Goal: Task Accomplishment & Management: Complete application form

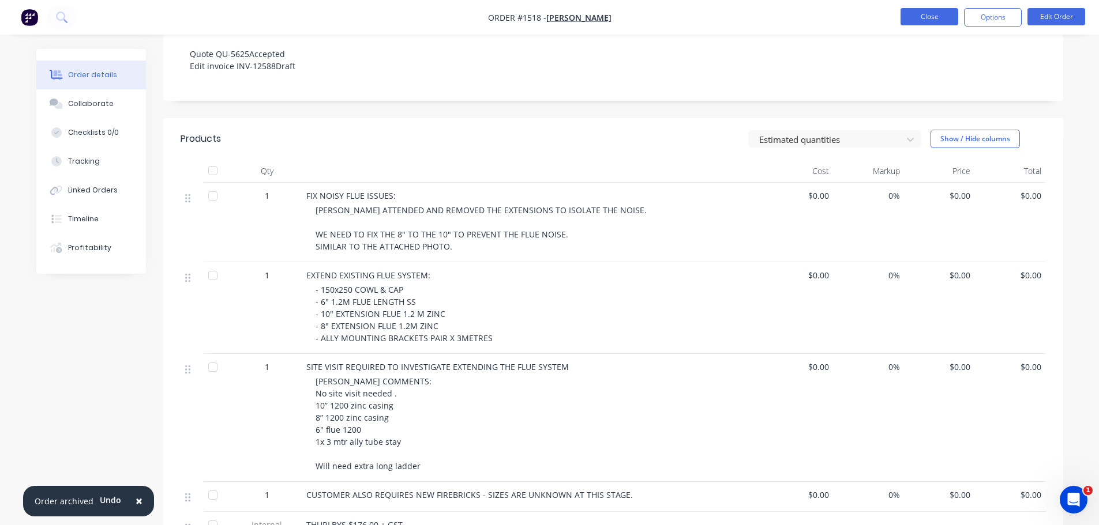
click at [938, 18] on button "Close" at bounding box center [929, 16] width 58 height 17
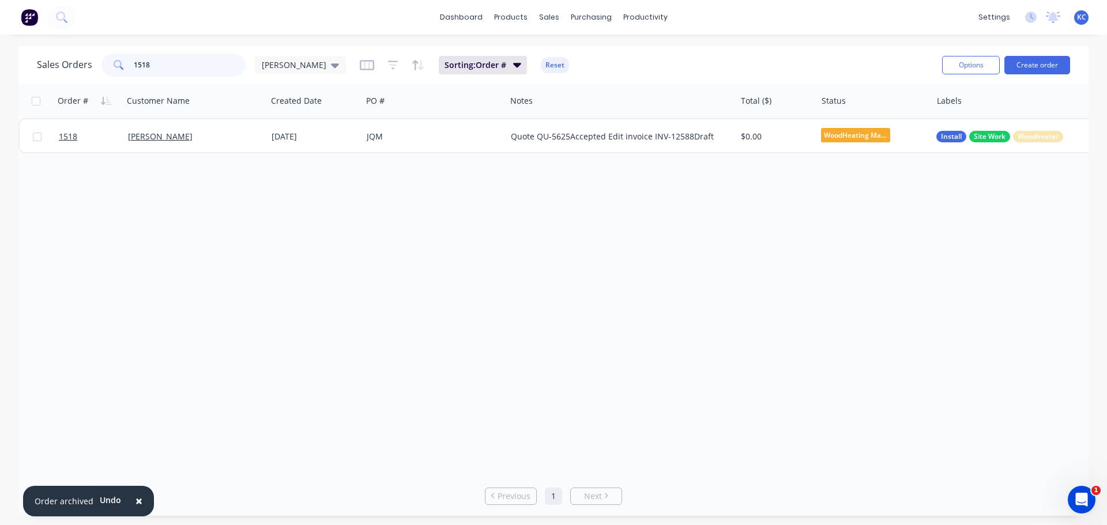
drag, startPoint x: 181, startPoint y: 66, endPoint x: 84, endPoint y: 70, distance: 97.0
click at [102, 66] on div "1518" at bounding box center [174, 65] width 144 height 23
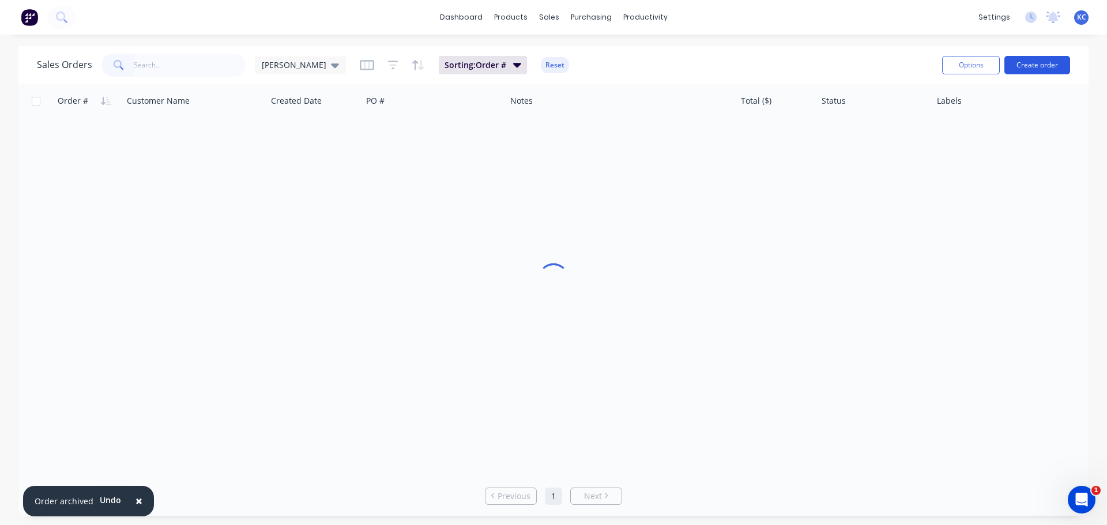
click at [1044, 67] on button "Create order" at bounding box center [1038, 65] width 66 height 18
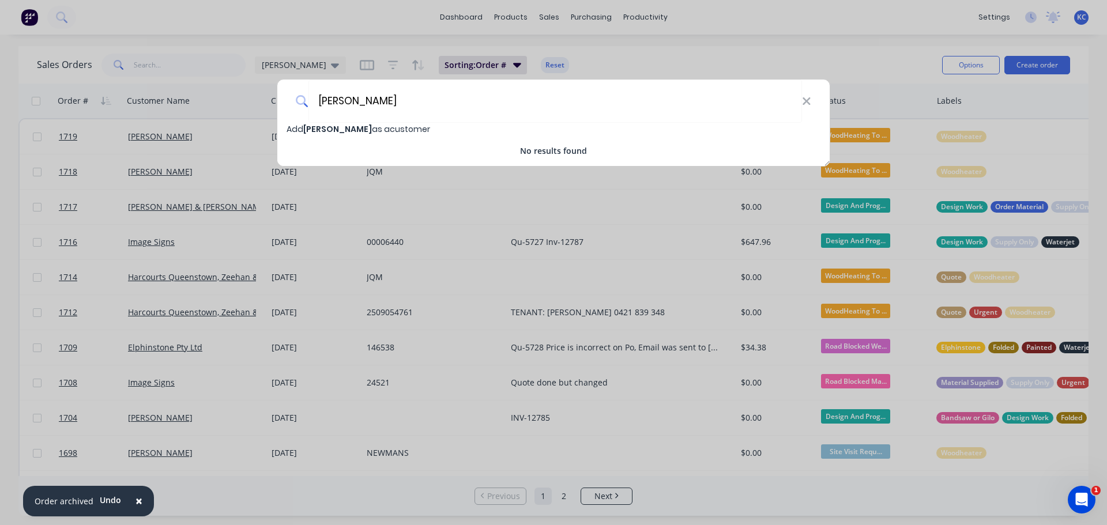
type input "[PERSON_NAME]"
click at [370, 129] on span "Add [PERSON_NAME] as a customer" at bounding box center [359, 129] width 144 height 12
select select "AU"
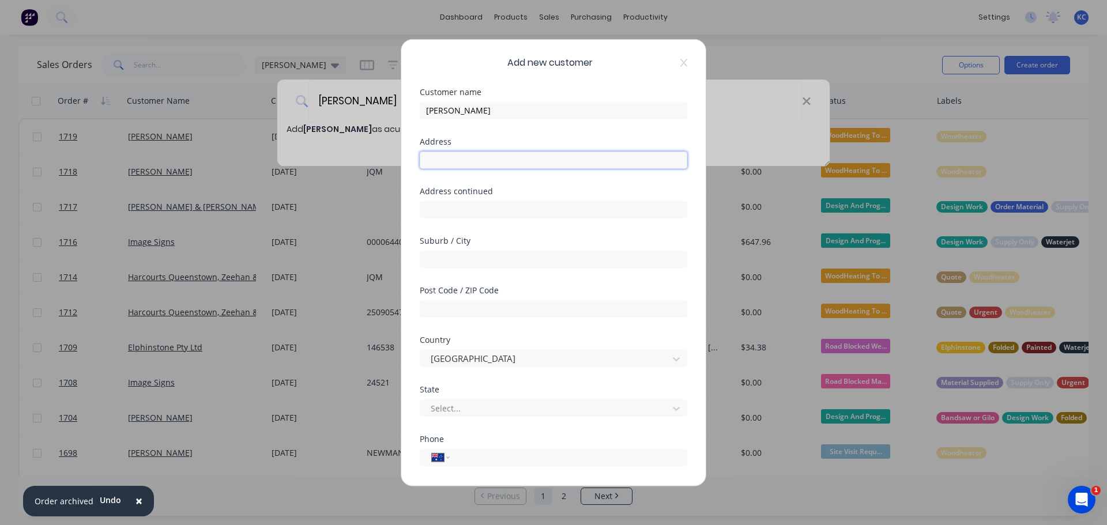
click at [460, 161] on input "text" at bounding box center [554, 159] width 268 height 17
type input "[STREET_ADDRESS]"
type input "Cooee"
type input "7320"
type input "t"
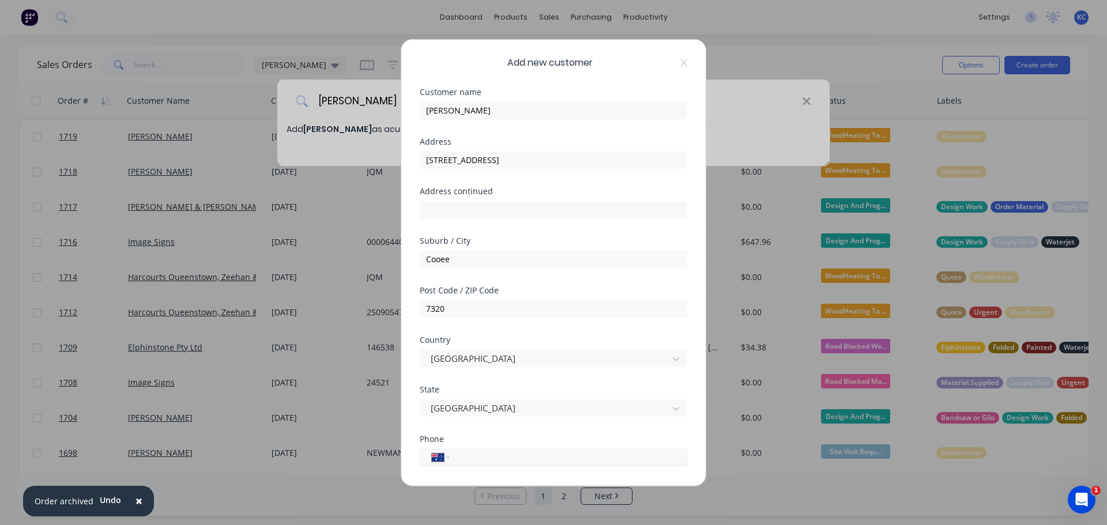
click at [642, 452] on input "tel" at bounding box center [566, 457] width 217 height 13
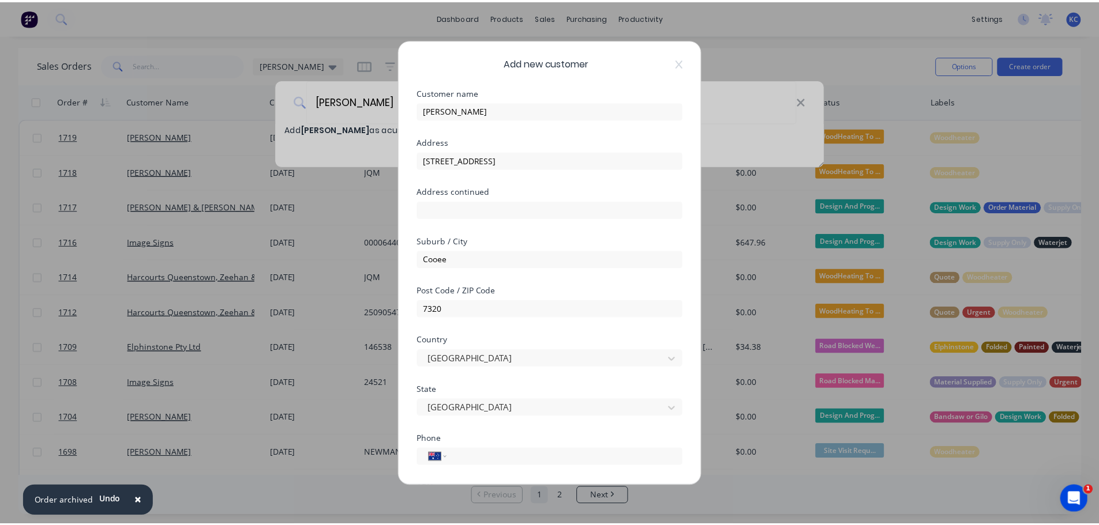
scroll to position [115, 0]
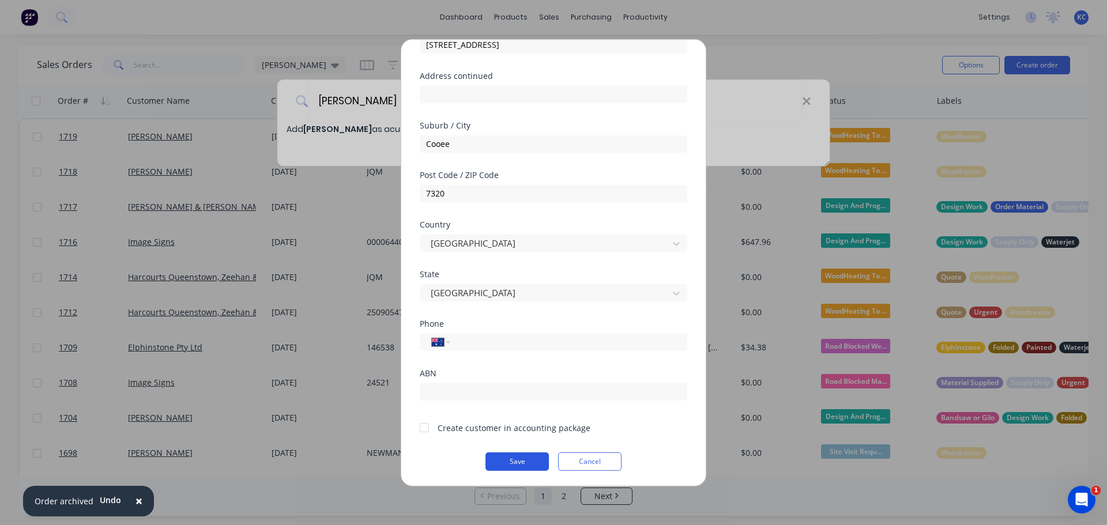
click at [507, 467] on button "Save" at bounding box center [517, 461] width 63 height 18
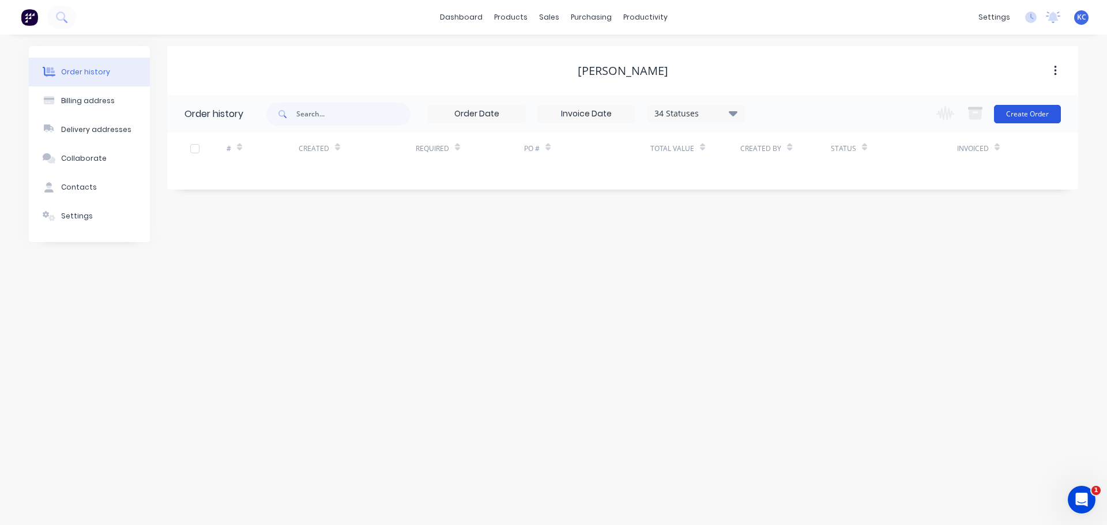
click at [1023, 119] on button "Create Order" at bounding box center [1027, 114] width 67 height 18
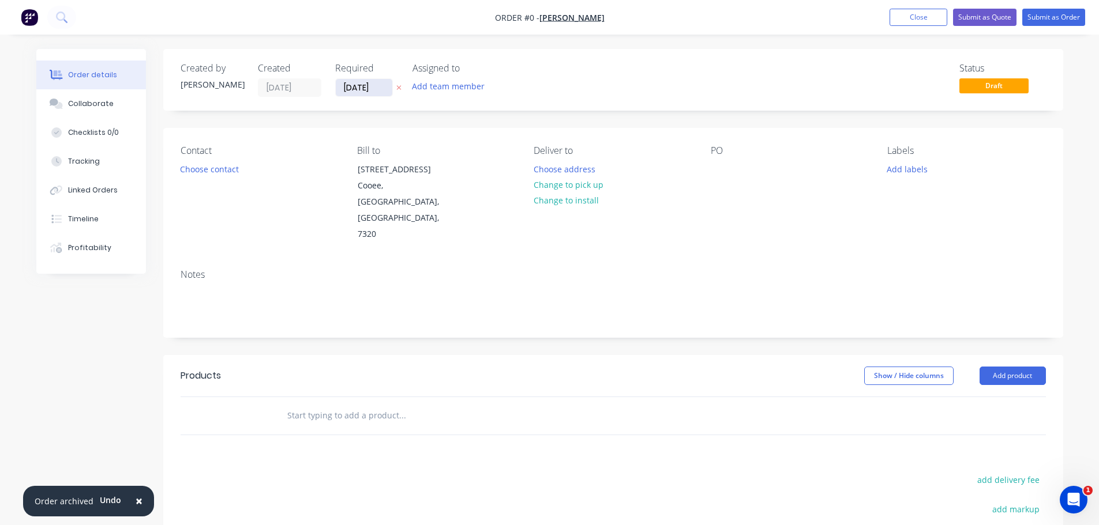
click at [385, 85] on input "[DATE]" at bounding box center [364, 87] width 57 height 17
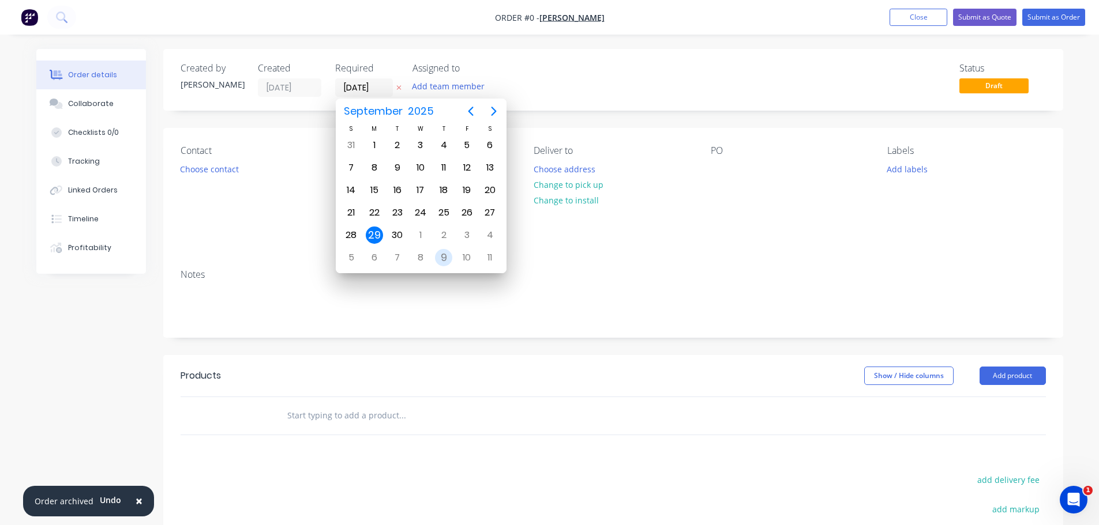
click at [447, 255] on div "9" at bounding box center [443, 257] width 17 height 17
type input "[DATE]"
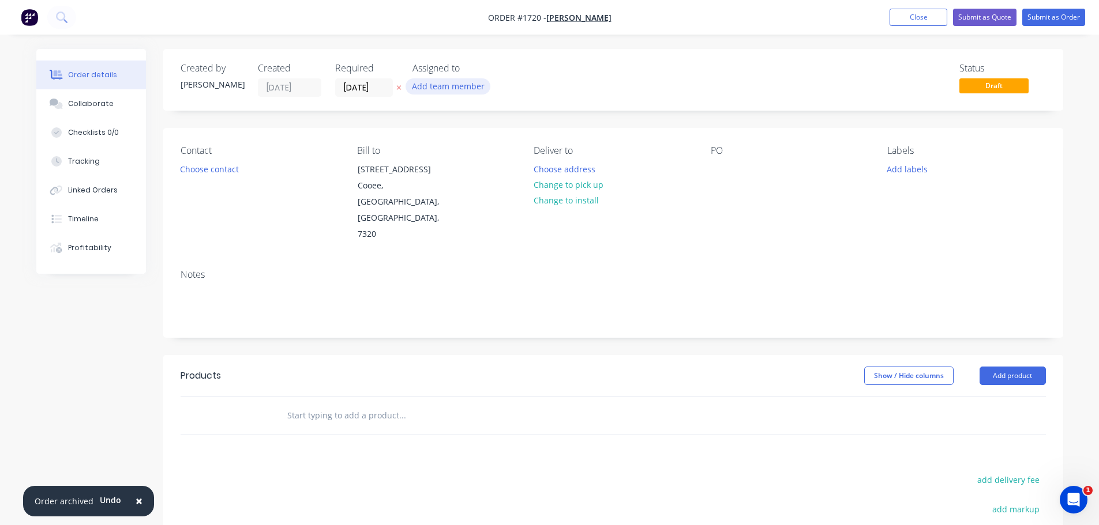
click at [433, 82] on button "Add team member" at bounding box center [447, 86] width 85 height 16
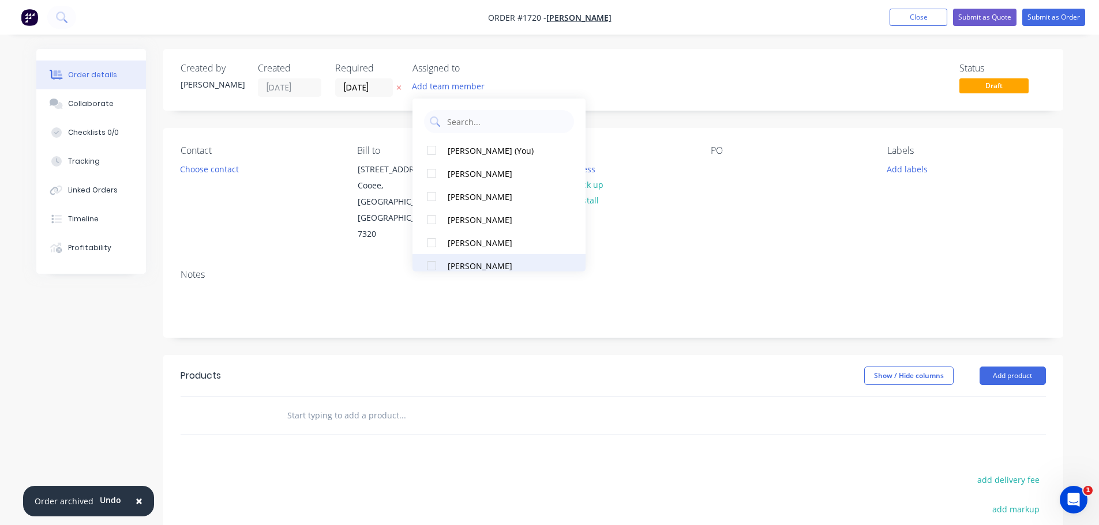
click at [430, 265] on div at bounding box center [431, 265] width 23 height 23
click at [210, 174] on button "Choose contact" at bounding box center [209, 169] width 71 height 16
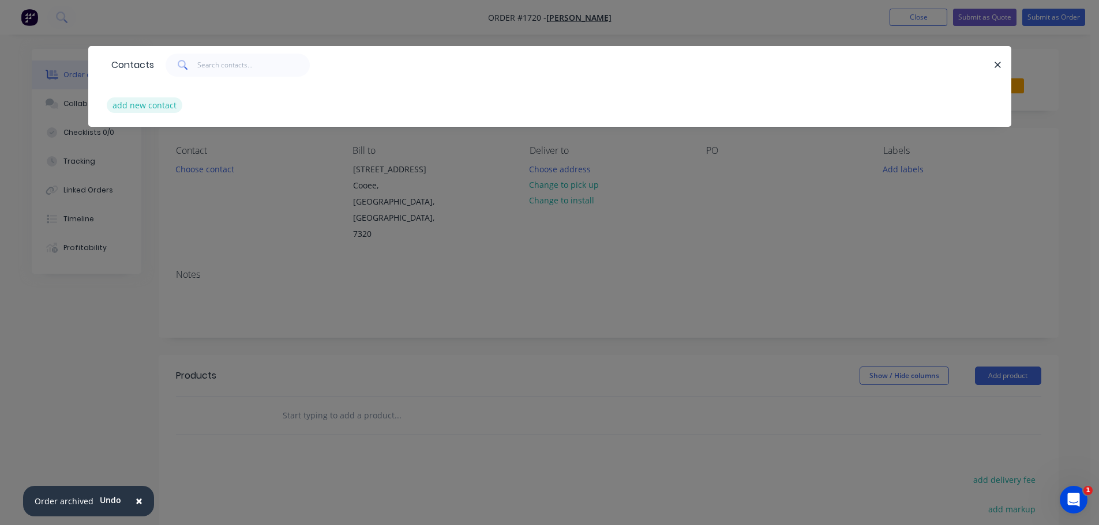
click at [143, 109] on button "add new contact" at bounding box center [145, 105] width 76 height 16
select select "AU"
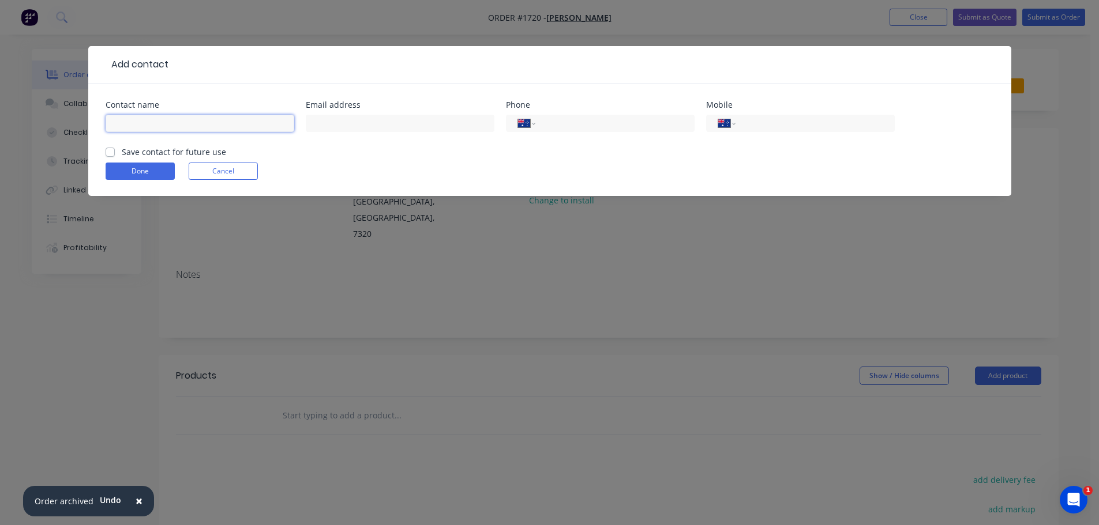
click at [155, 118] on input "text" at bounding box center [200, 123] width 189 height 17
type input "[PERSON_NAME]"
click at [356, 123] on input "text" at bounding box center [400, 123] width 189 height 17
paste input "[EMAIL_ADDRESS][DOMAIN_NAME]"
type input "[EMAIL_ADDRESS][DOMAIN_NAME]"
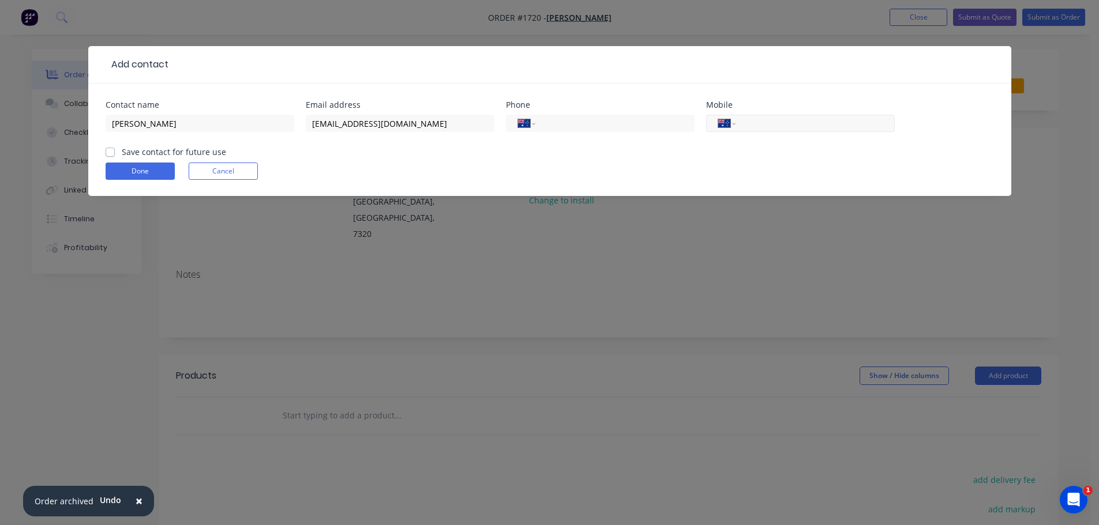
click at [768, 128] on input "tel" at bounding box center [812, 123] width 138 height 13
type input "0438 909 893"
click at [122, 151] on label "Save contact for future use" at bounding box center [174, 152] width 104 height 12
click at [110, 151] on input "Save contact for future use" at bounding box center [110, 151] width 9 height 11
checkbox input "true"
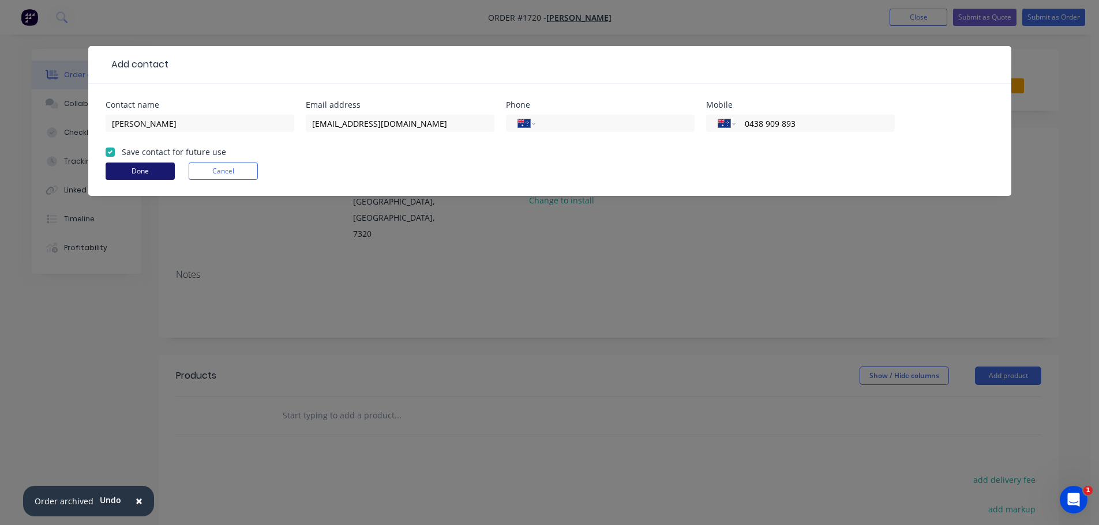
click at [128, 172] on button "Done" at bounding box center [140, 171] width 69 height 17
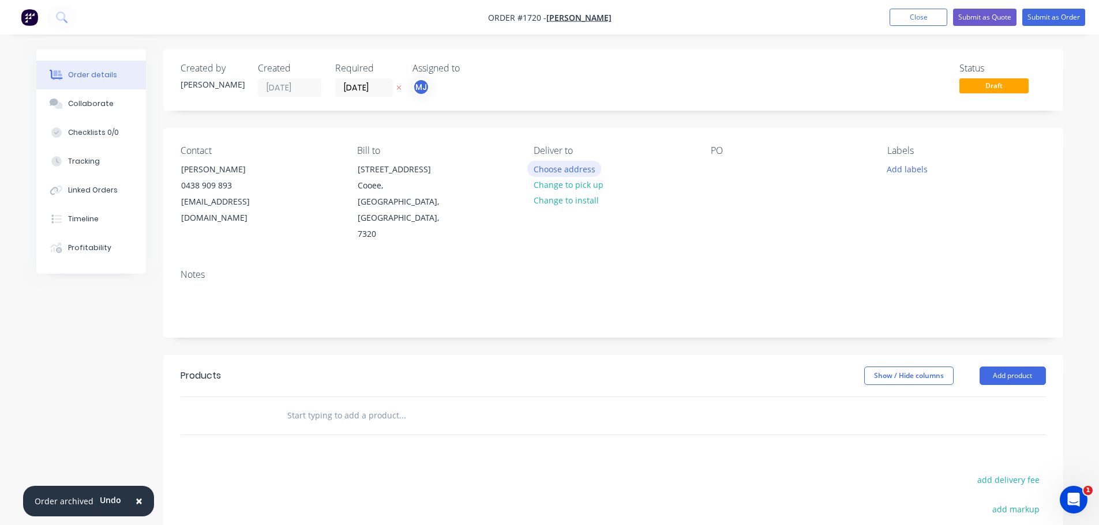
click at [591, 169] on button "Choose address" at bounding box center [564, 169] width 74 height 16
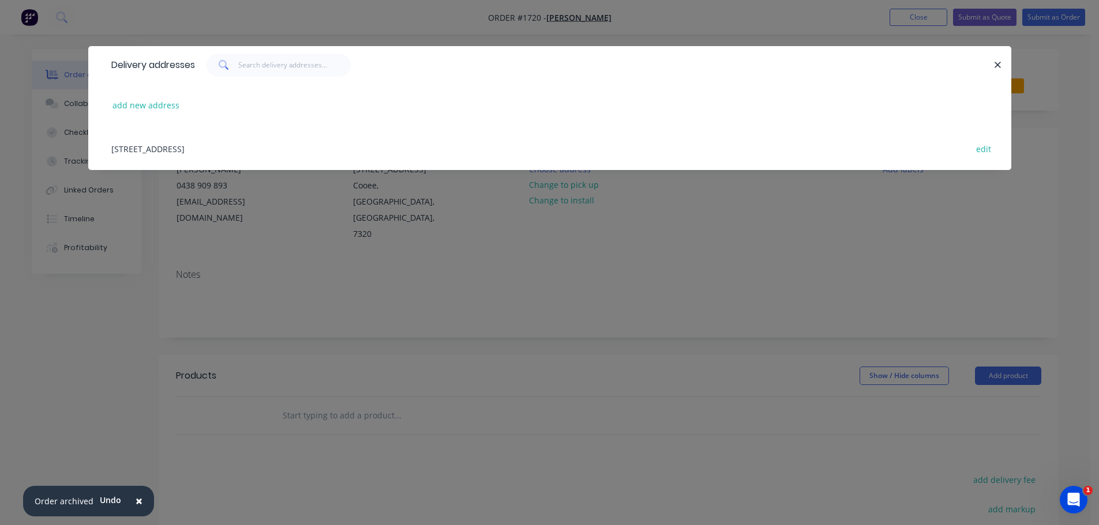
click at [285, 147] on div "[STREET_ADDRESS] edit" at bounding box center [550, 148] width 888 height 43
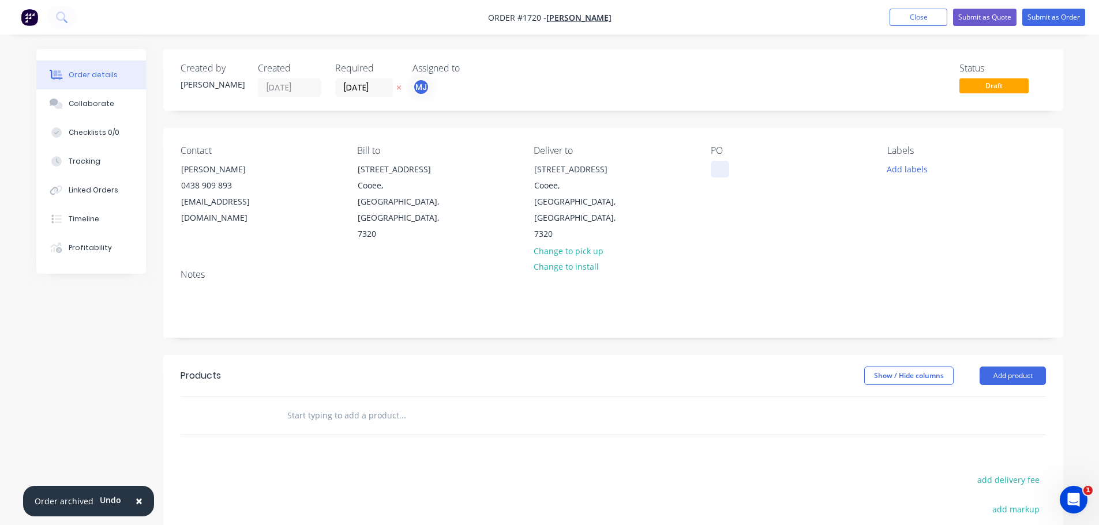
click at [725, 172] on div at bounding box center [720, 169] width 18 height 17
click at [914, 167] on button "Add labels" at bounding box center [907, 169] width 53 height 16
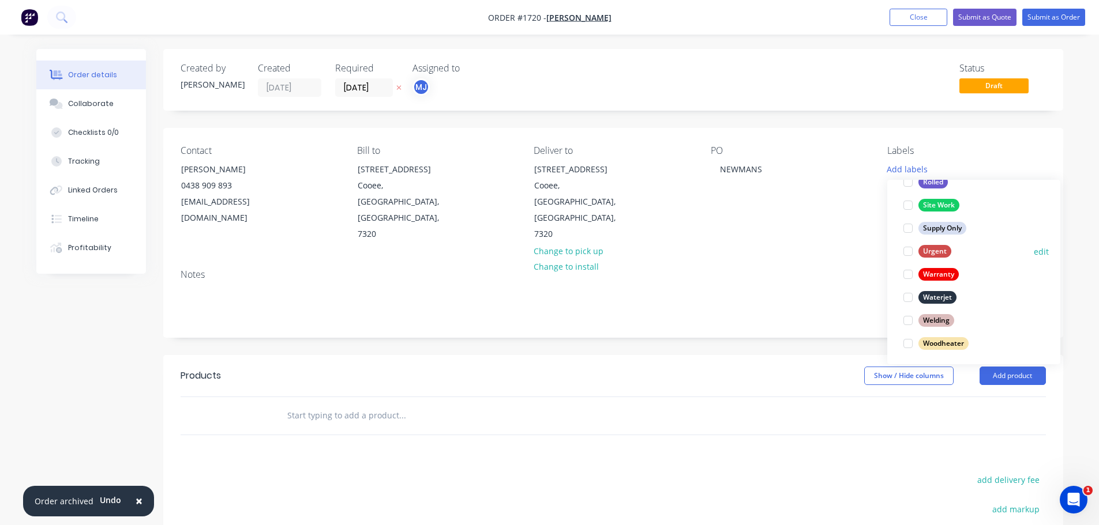
scroll to position [554, 0]
click at [905, 341] on div at bounding box center [907, 341] width 23 height 23
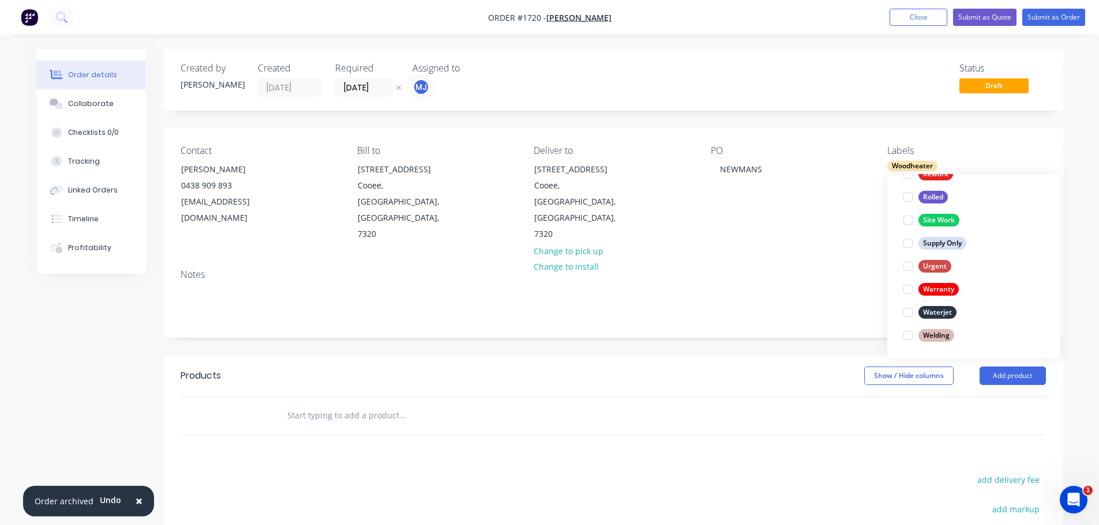
scroll to position [0, 0]
click at [527, 260] on div "Notes" at bounding box center [613, 298] width 900 height 77
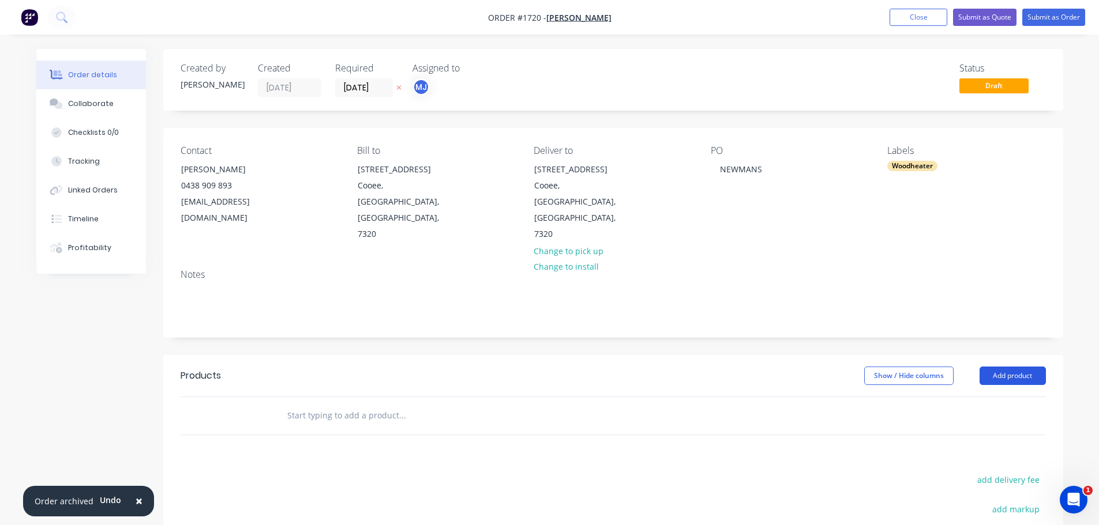
click at [1020, 367] on button "Add product" at bounding box center [1012, 376] width 66 height 18
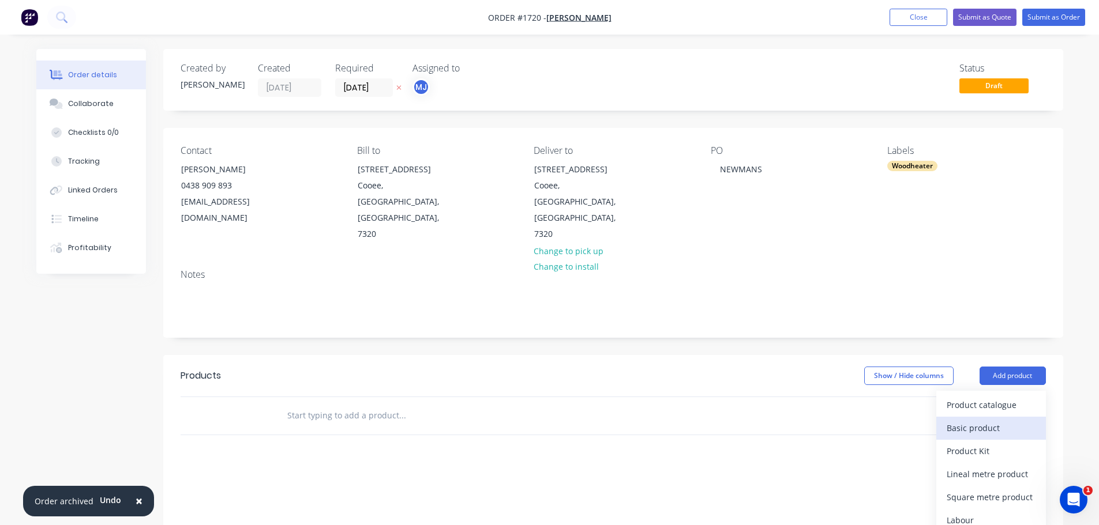
click at [1005, 420] on div "Basic product" at bounding box center [990, 428] width 89 height 17
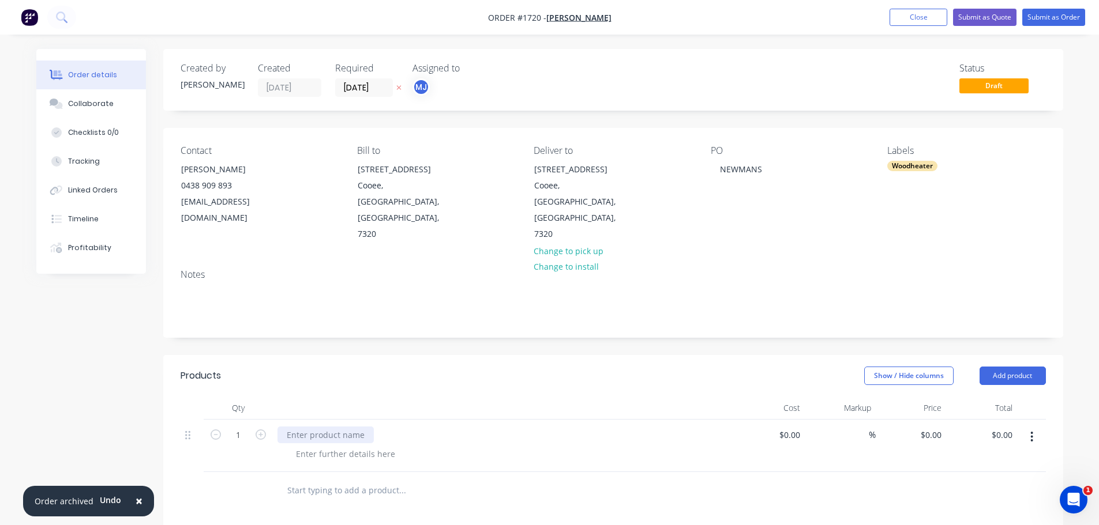
click at [326, 427] on div at bounding box center [325, 435] width 96 height 17
click at [1034, 367] on button "Add product" at bounding box center [1012, 376] width 66 height 18
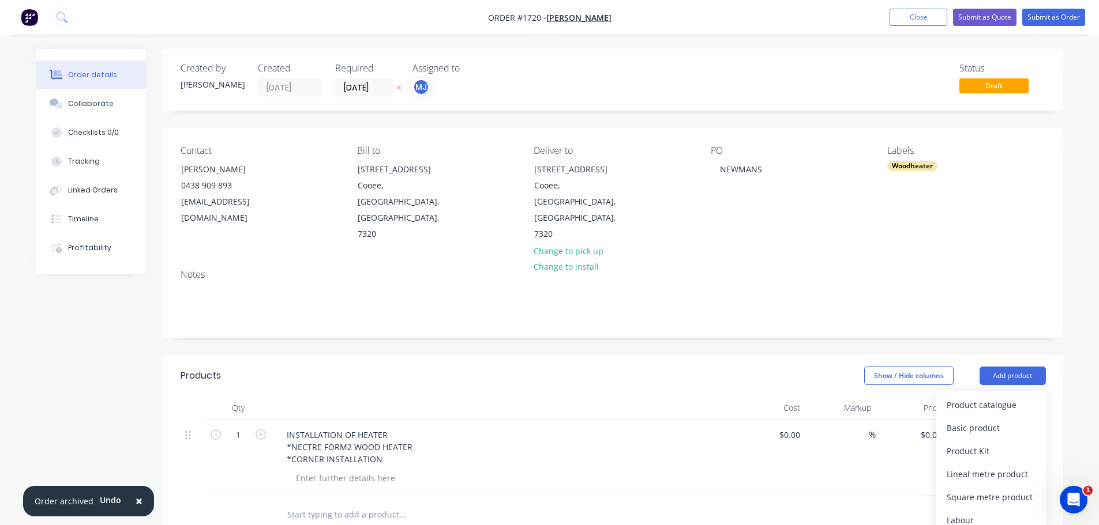
paste div
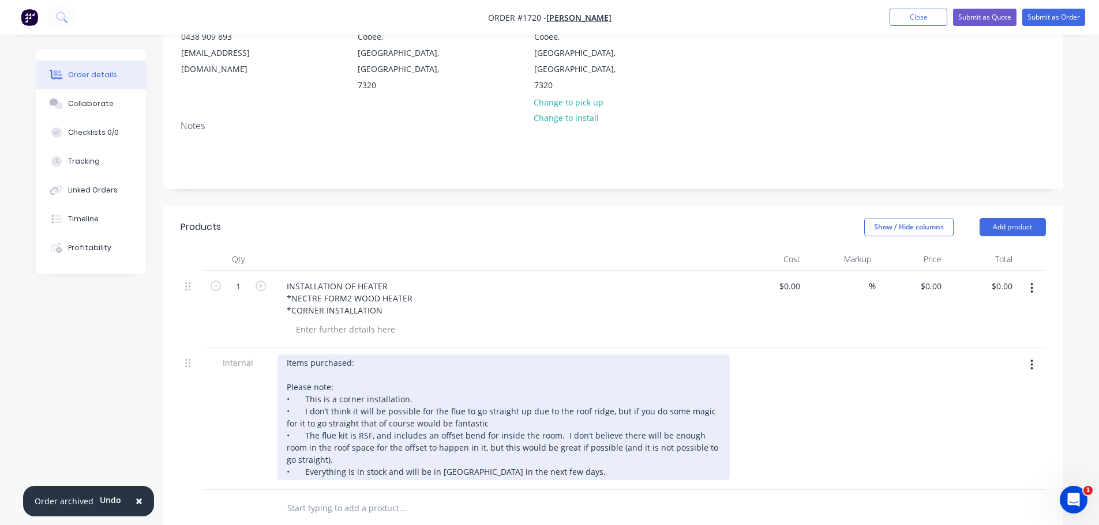
scroll to position [173, 0]
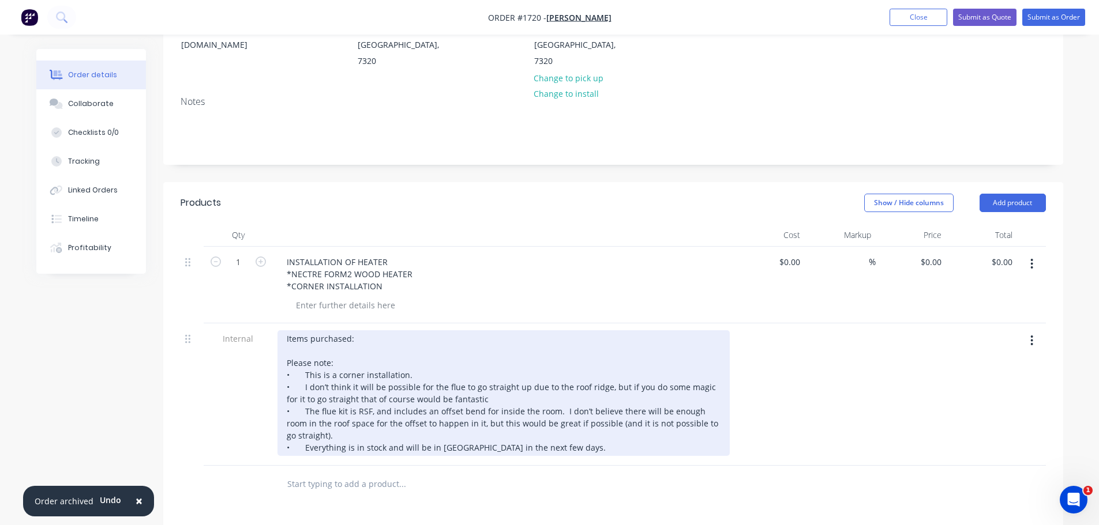
click at [355, 330] on div "Items purchased: Please note: • This is a corner installation. • I don’t think …" at bounding box center [503, 393] width 452 height 126
drag, startPoint x: 355, startPoint y: 305, endPoint x: 283, endPoint y: 305, distance: 72.7
click at [283, 330] on div "Items purchased: Please note: • This is a corner installation. • I don’t think …" at bounding box center [503, 393] width 452 height 126
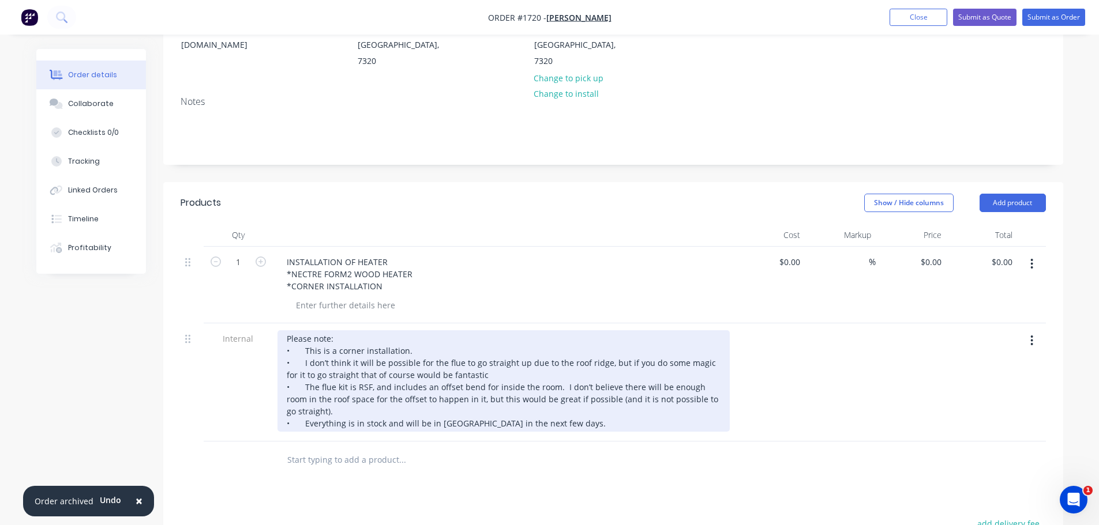
click at [285, 330] on div "Please note: • This is a corner installation. • I don’t think it will be possib…" at bounding box center [503, 381] width 452 height 102
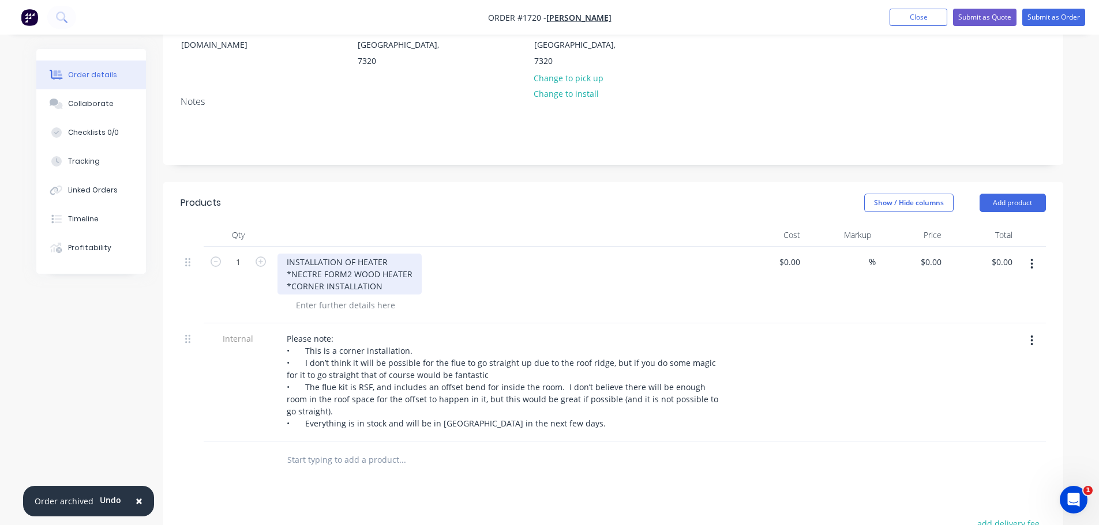
click at [380, 255] on div "INSTALLATION OF HEATER *NECTRE FORM2 WOOD HEATER *CORNER INSTALLATION" at bounding box center [349, 274] width 144 height 41
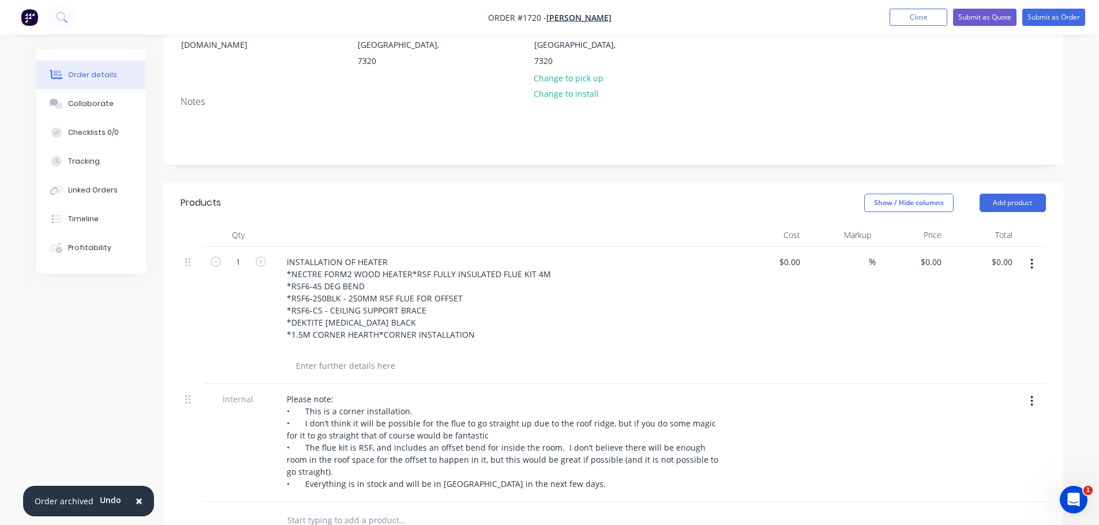
click at [590, 324] on div "INSTALLATION OF HEATER *NECTRE FORM2 WOOD HEATER *RSF FULLY INSULATED FLUE KIT …" at bounding box center [503, 305] width 452 height 102
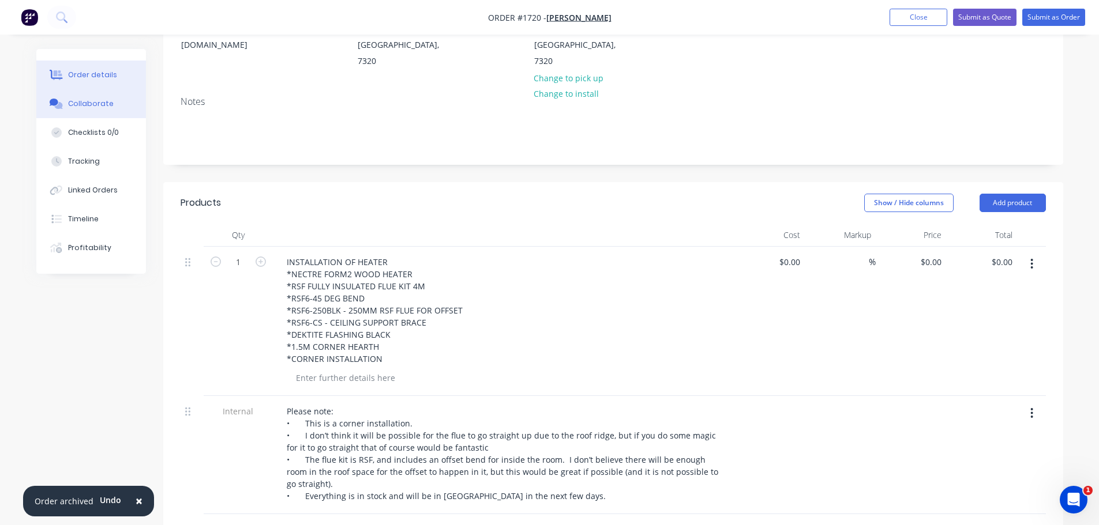
click at [88, 111] on button "Collaborate" at bounding box center [91, 103] width 110 height 29
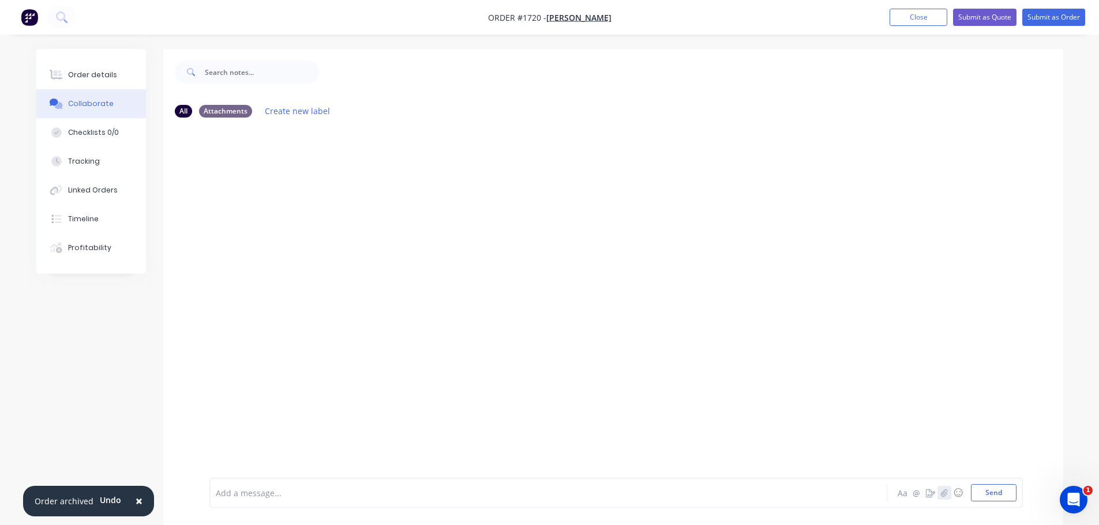
click at [941, 489] on icon "button" at bounding box center [943, 493] width 7 height 8
click at [1003, 498] on button "Send" at bounding box center [994, 492] width 46 height 17
click at [90, 78] on div "Order details" at bounding box center [92, 75] width 49 height 10
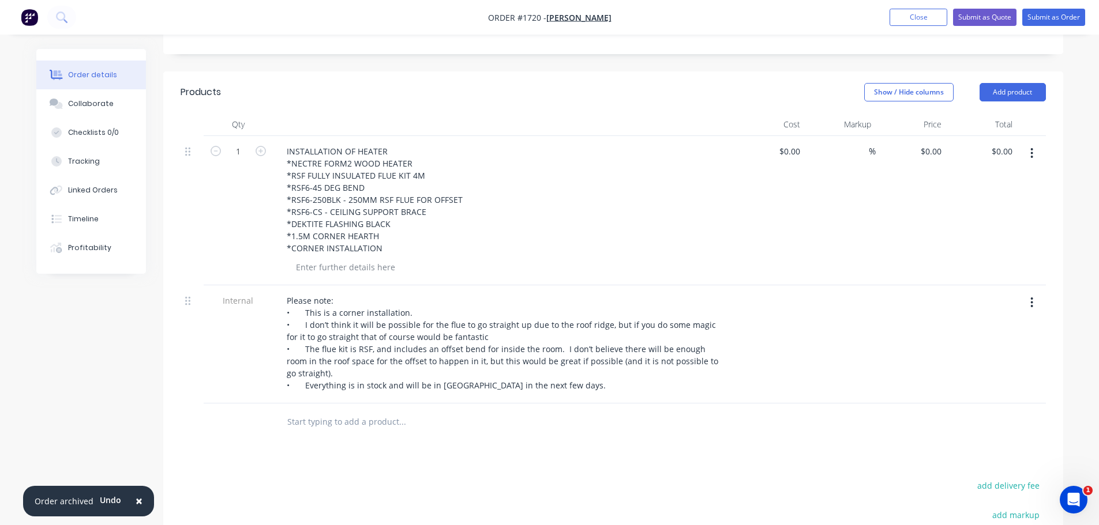
scroll to position [288, 0]
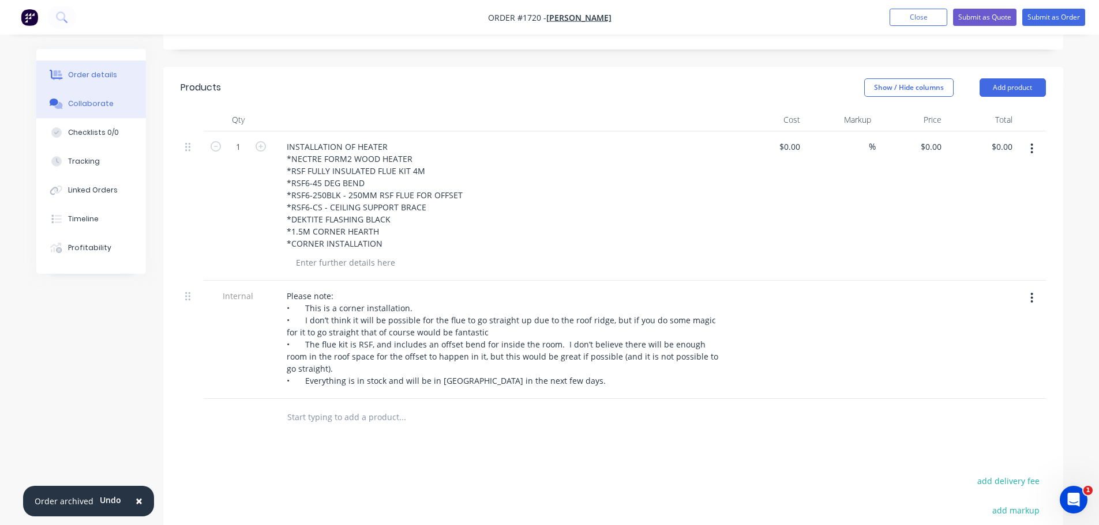
click at [92, 102] on div "Collaborate" at bounding box center [91, 104] width 46 height 10
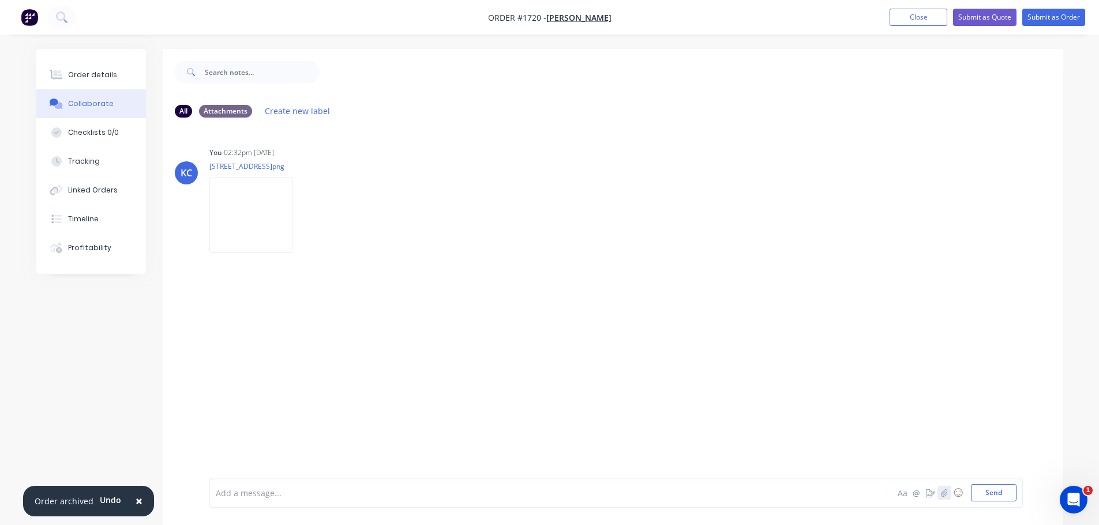
click at [941, 495] on icon "button" at bounding box center [943, 493] width 7 height 8
click at [986, 501] on button "Send" at bounding box center [994, 492] width 46 height 17
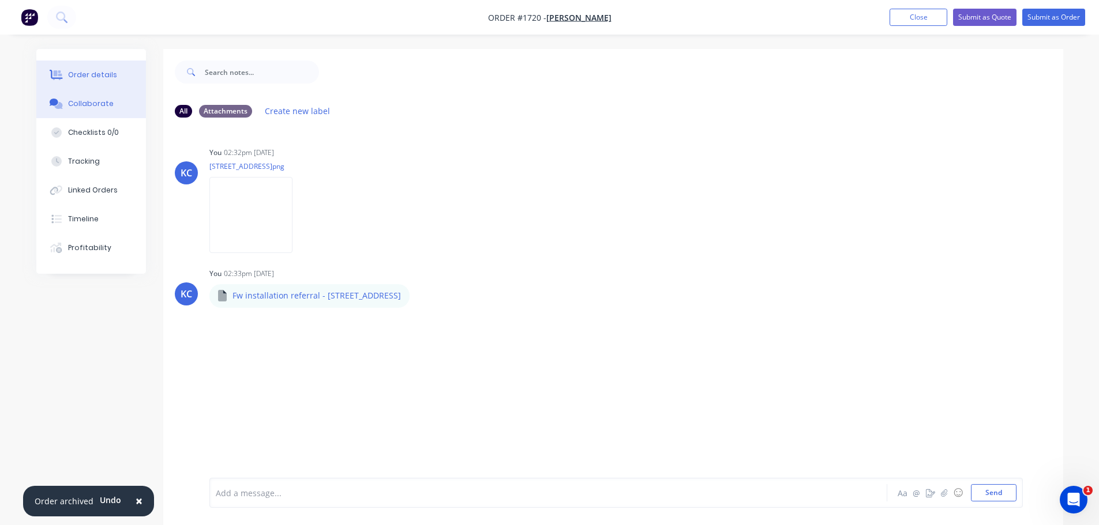
click at [80, 70] on div "Order details" at bounding box center [92, 75] width 49 height 10
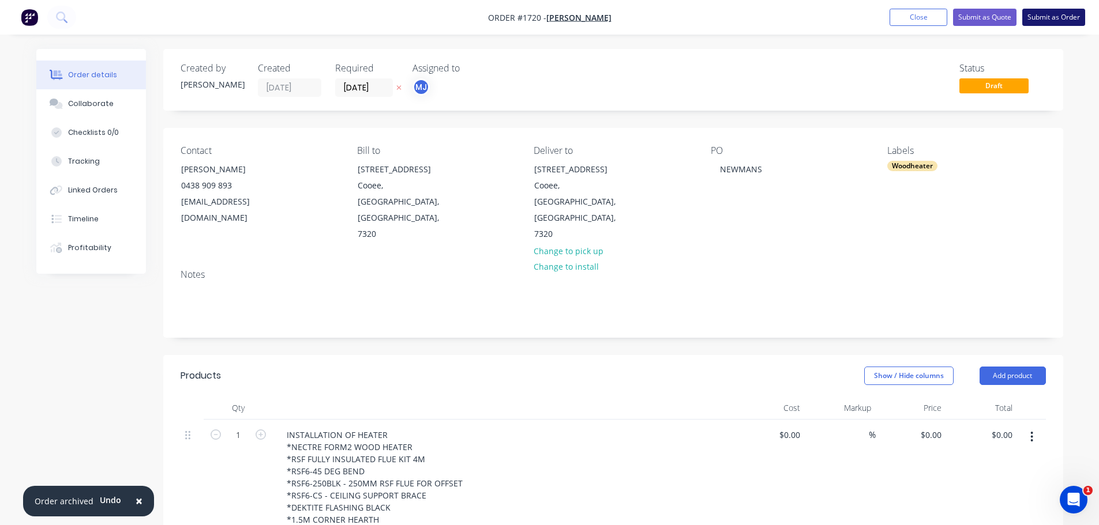
click at [1047, 18] on button "Submit as Order" at bounding box center [1053, 17] width 63 height 17
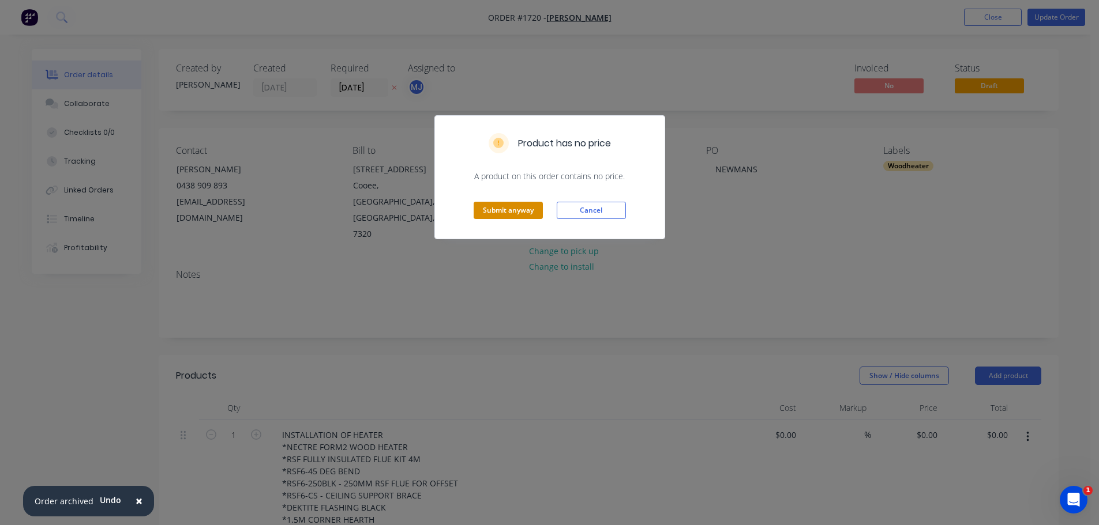
click at [518, 208] on button "Submit anyway" at bounding box center [508, 210] width 69 height 17
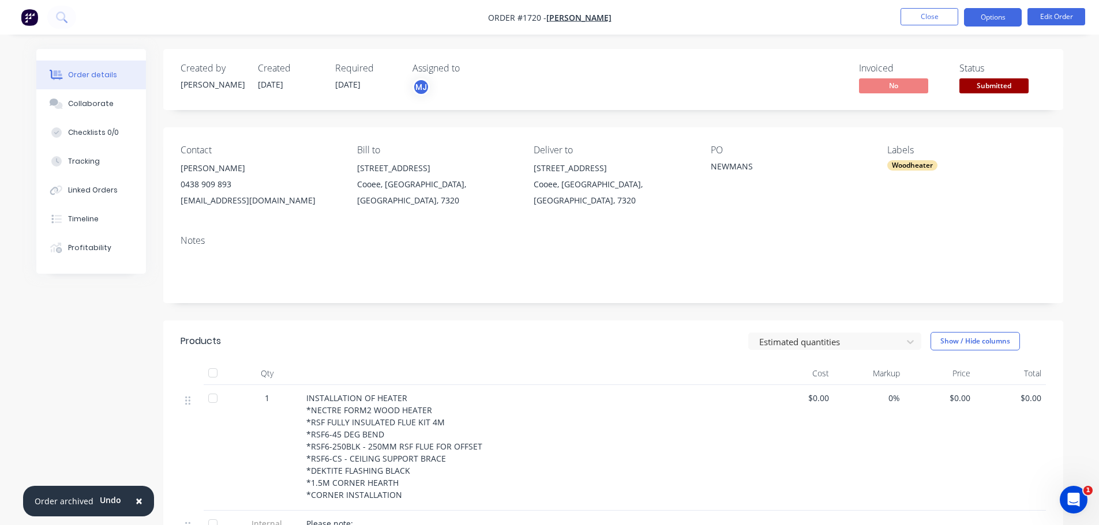
click at [999, 16] on button "Options" at bounding box center [993, 17] width 58 height 18
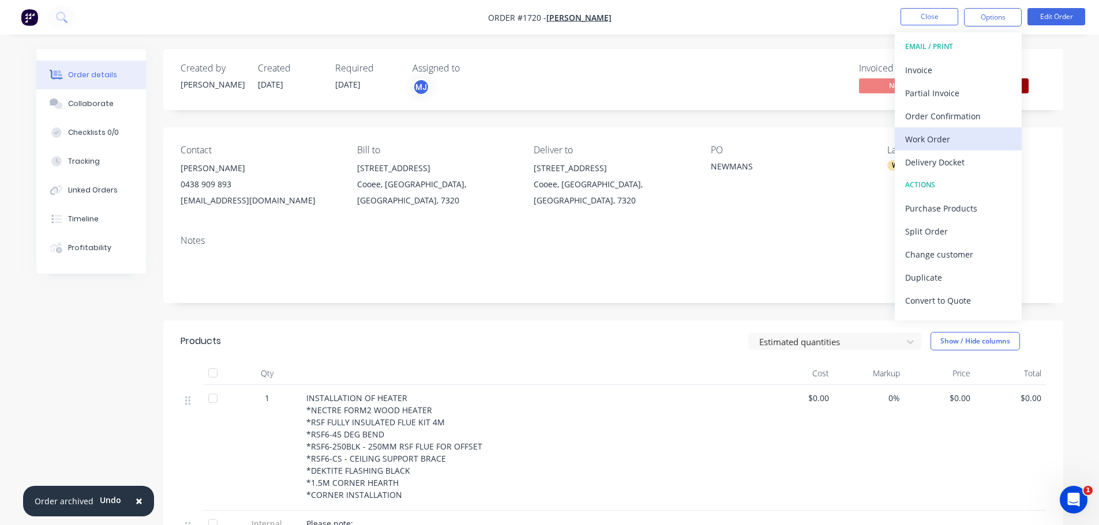
drag, startPoint x: 971, startPoint y: 126, endPoint x: 971, endPoint y: 136, distance: 9.8
click at [971, 136] on div "EMAIL / PRINT Invoice Partial Invoice Order Confirmation Work Order Delivery Do…" at bounding box center [958, 176] width 127 height 288
click at [971, 136] on div "Work Order" at bounding box center [958, 139] width 106 height 17
click at [948, 137] on div "Custom" at bounding box center [958, 139] width 106 height 17
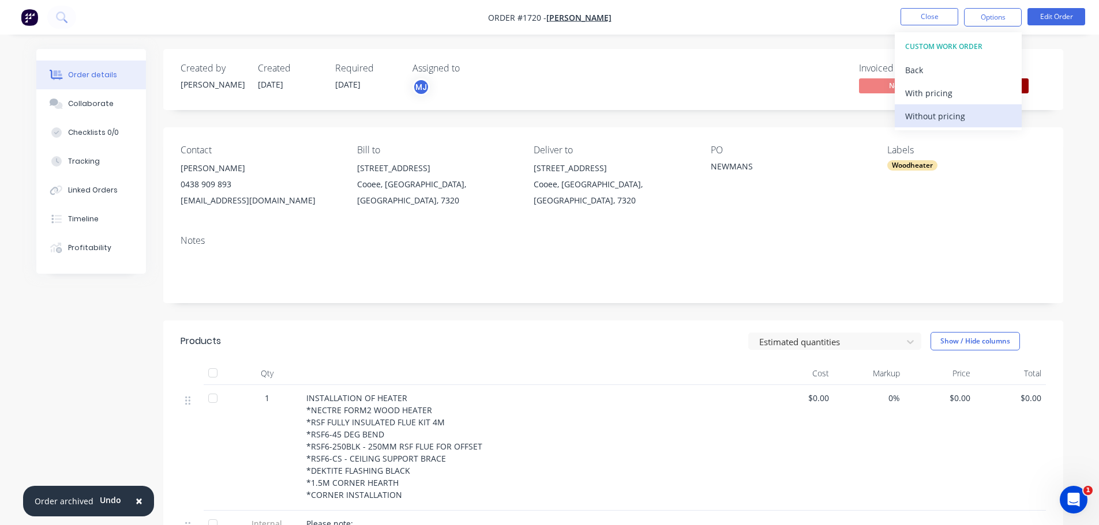
click at [942, 115] on div "Without pricing" at bounding box center [958, 116] width 106 height 17
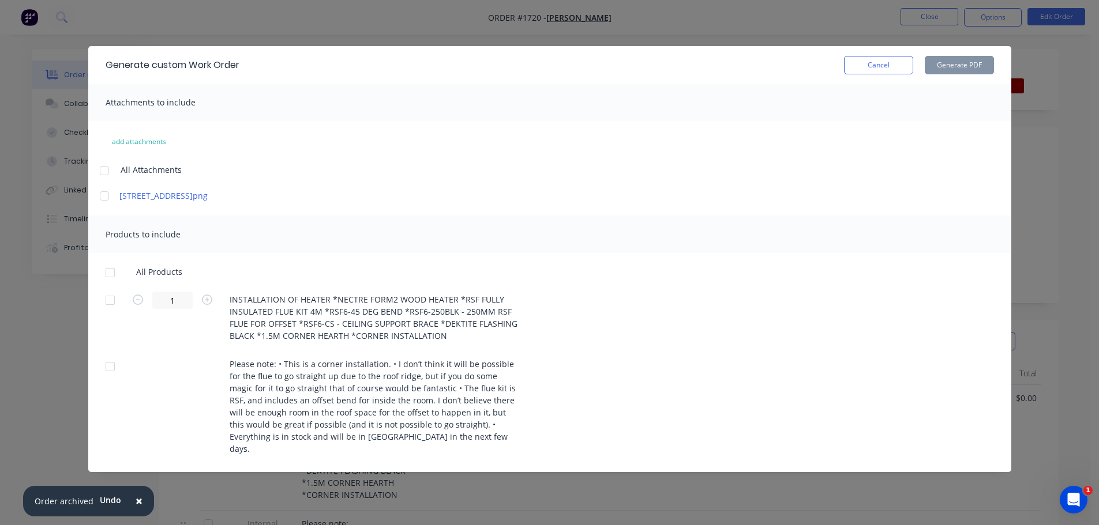
click at [108, 170] on div at bounding box center [104, 170] width 23 height 23
click at [114, 272] on div at bounding box center [110, 272] width 23 height 23
click at [950, 64] on button "Generate PDF" at bounding box center [959, 65] width 69 height 18
click at [885, 68] on button "Cancel" at bounding box center [878, 65] width 69 height 18
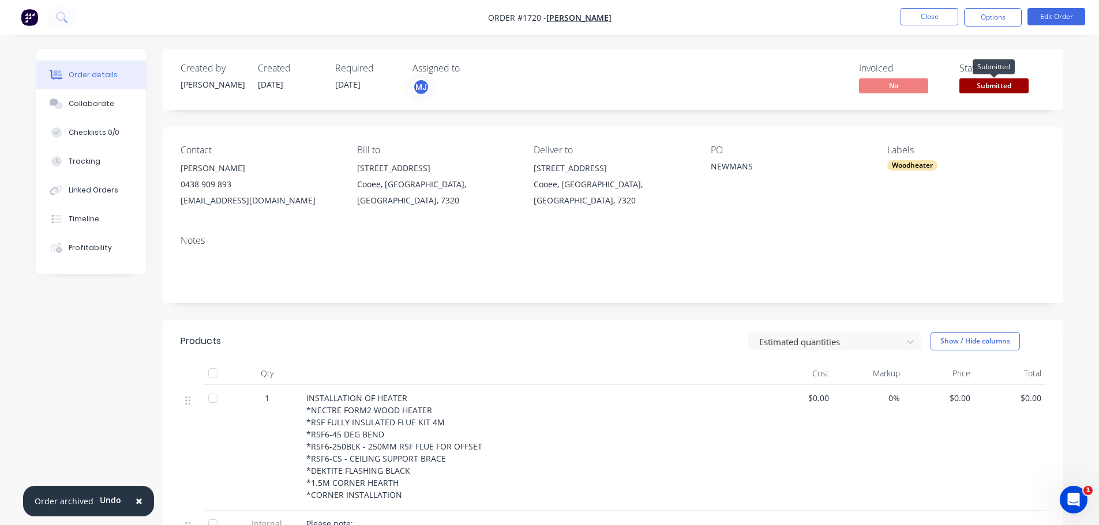
click at [1005, 86] on span "Submitted" at bounding box center [993, 85] width 69 height 14
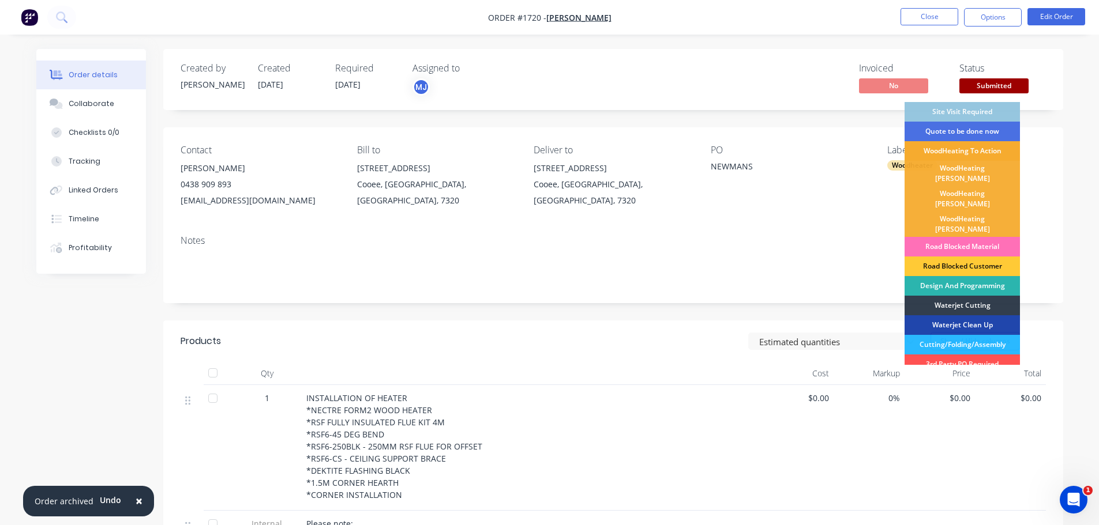
click at [995, 153] on div "WoodHeating To Action" at bounding box center [961, 151] width 115 height 20
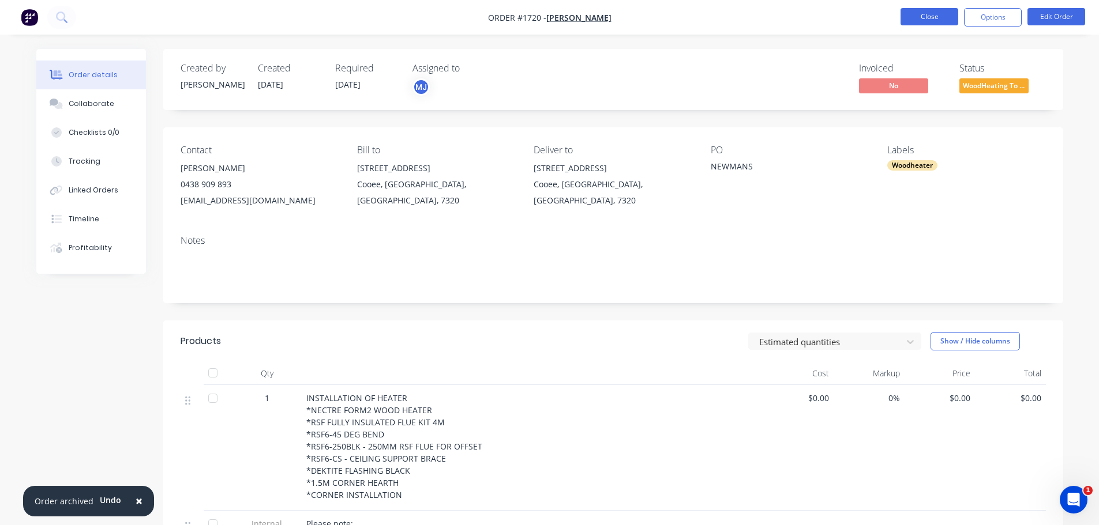
click at [923, 22] on button "Close" at bounding box center [929, 16] width 58 height 17
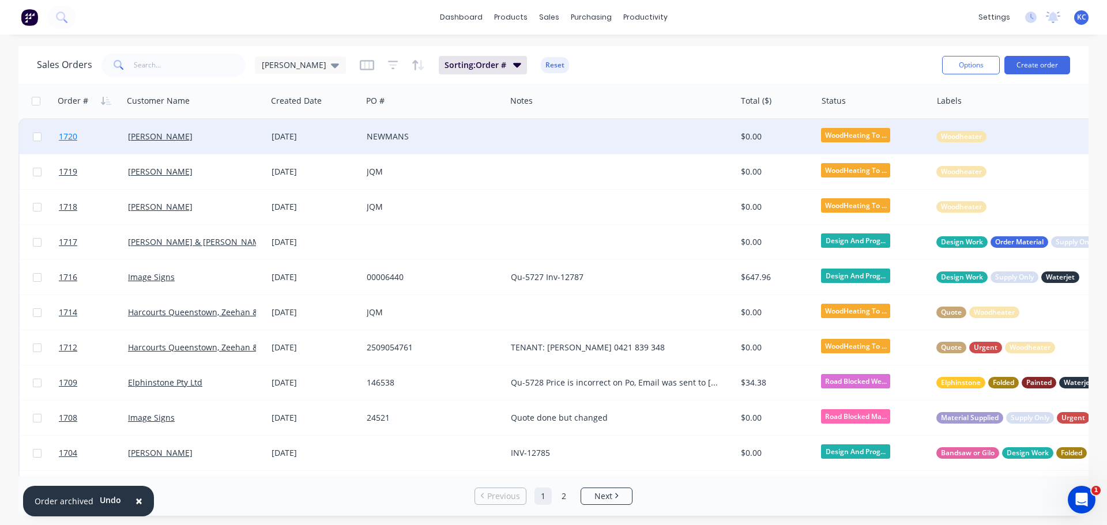
click at [61, 139] on span "1720" at bounding box center [68, 137] width 18 height 12
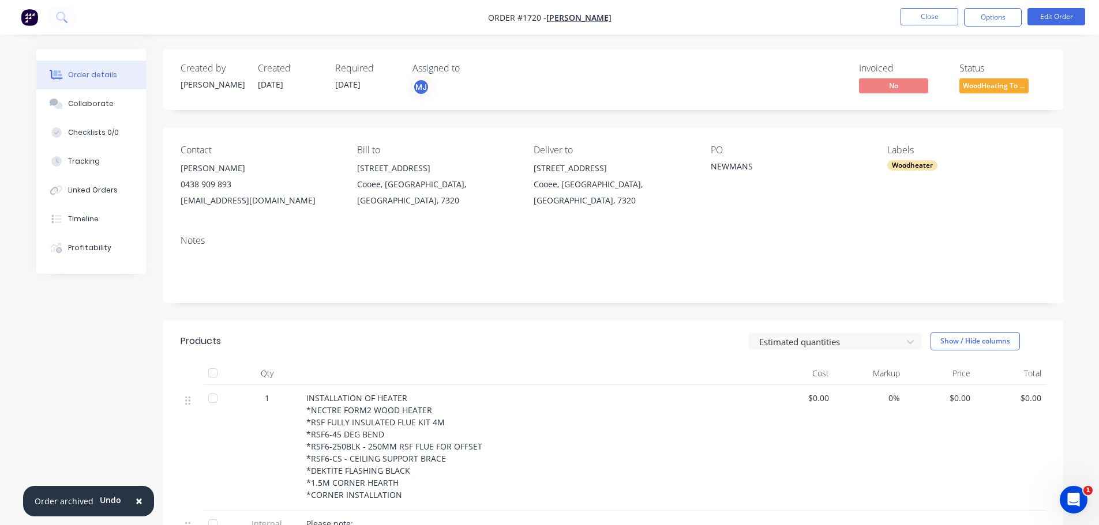
click at [931, 26] on li "Close" at bounding box center [929, 17] width 58 height 18
click at [932, 16] on button "Close" at bounding box center [929, 16] width 58 height 17
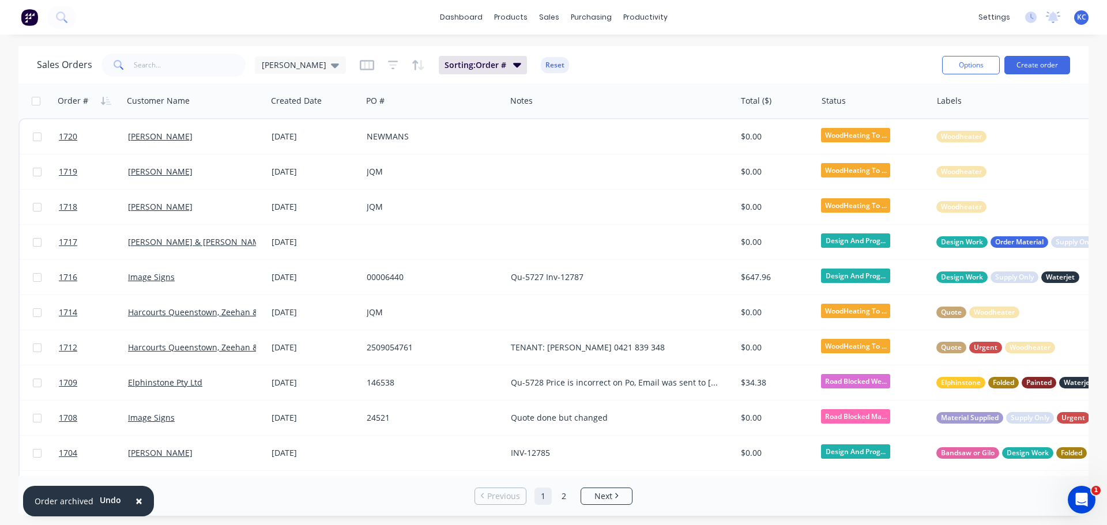
click at [1079, 20] on span "KC" at bounding box center [1081, 17] width 9 height 10
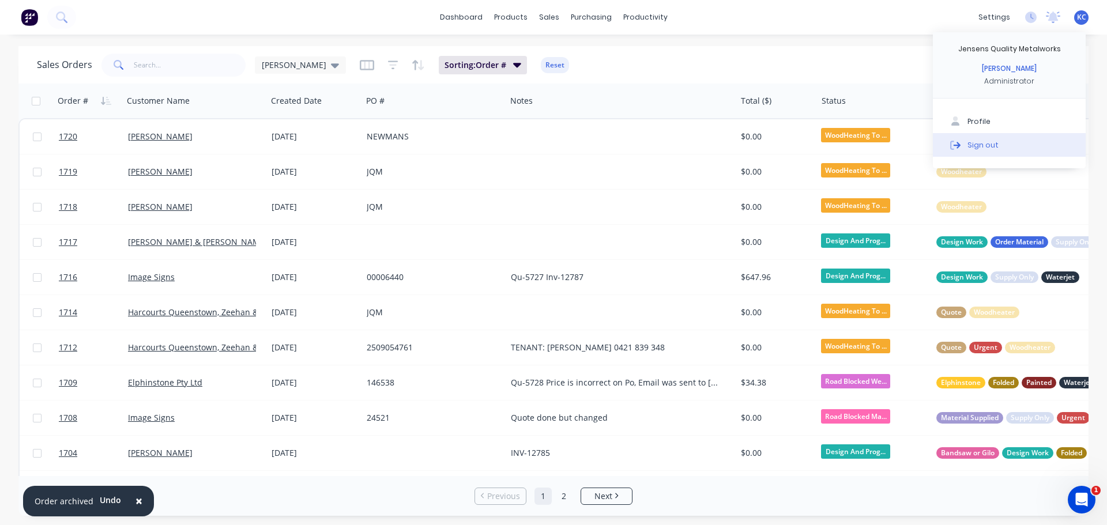
click at [997, 150] on button "Sign out" at bounding box center [1009, 144] width 153 height 23
